Goal: Register for event/course

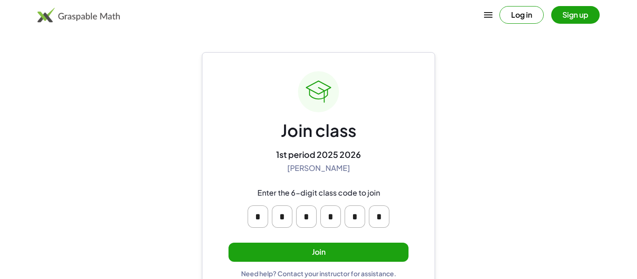
scroll to position [18, 0]
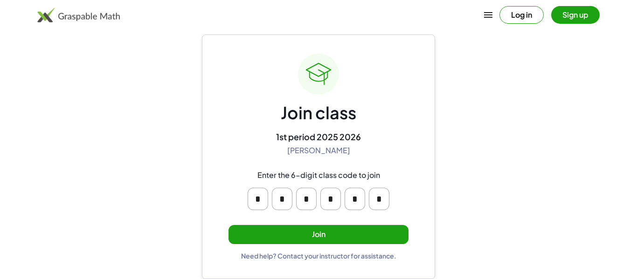
click at [309, 231] on button "Join" at bounding box center [318, 234] width 180 height 19
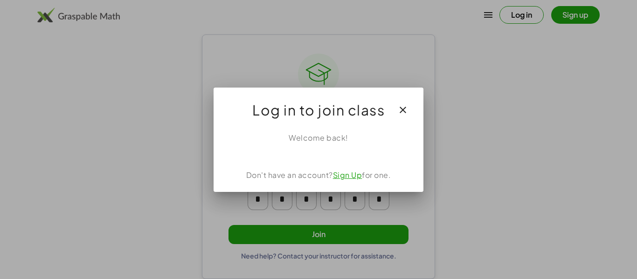
scroll to position [0, 0]
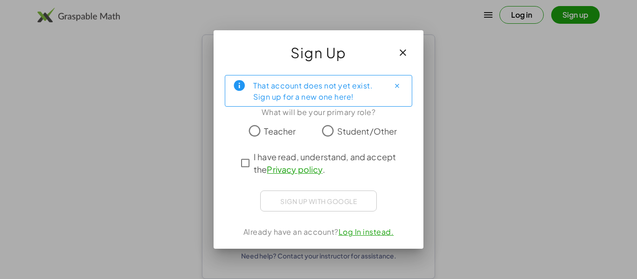
click at [399, 53] on icon "button" at bounding box center [402, 52] width 11 height 11
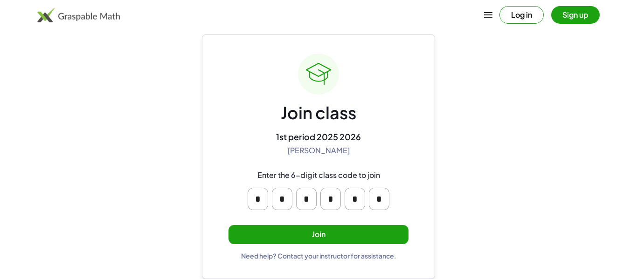
click at [339, 228] on button "Join" at bounding box center [318, 234] width 180 height 19
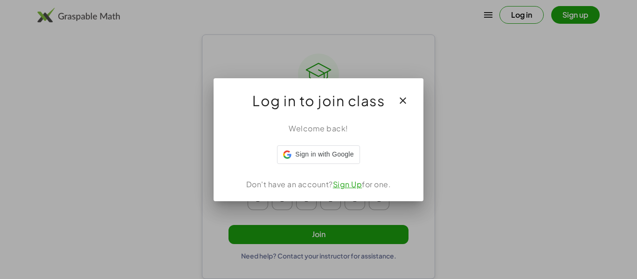
scroll to position [0, 0]
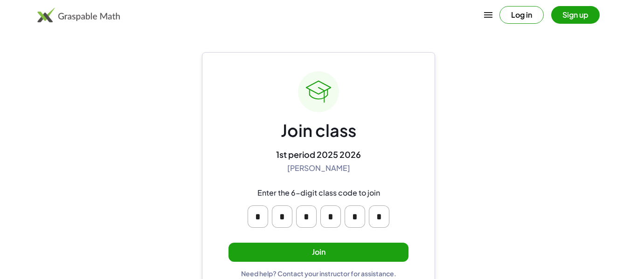
scroll to position [18, 0]
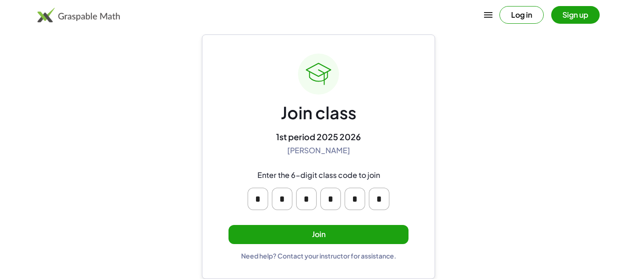
click at [286, 235] on button "Join" at bounding box center [318, 234] width 180 height 19
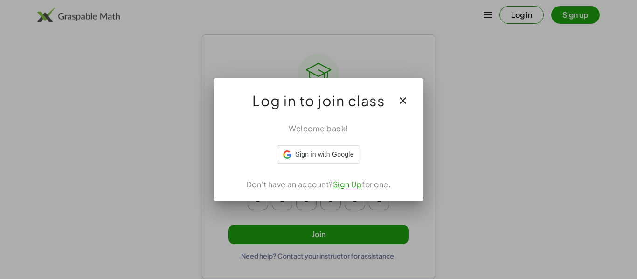
scroll to position [0, 0]
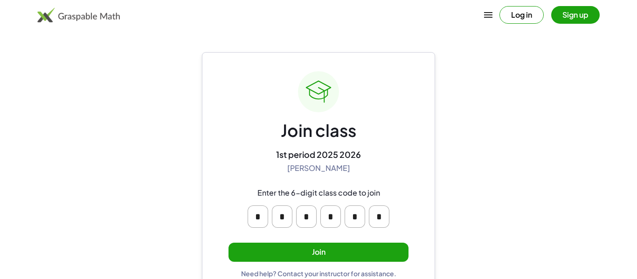
scroll to position [18, 0]
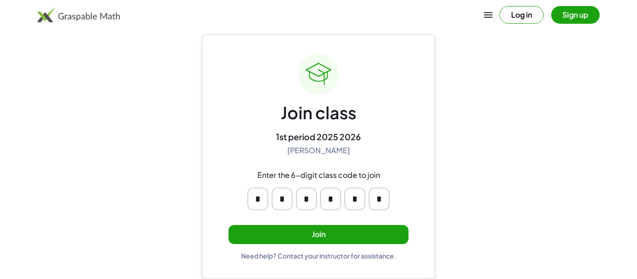
click at [271, 237] on button "Join" at bounding box center [318, 234] width 180 height 19
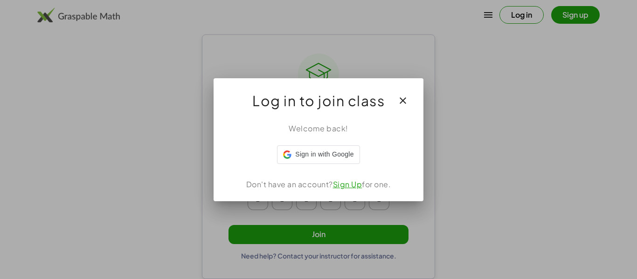
scroll to position [0, 0]
